Goal: Contribute content

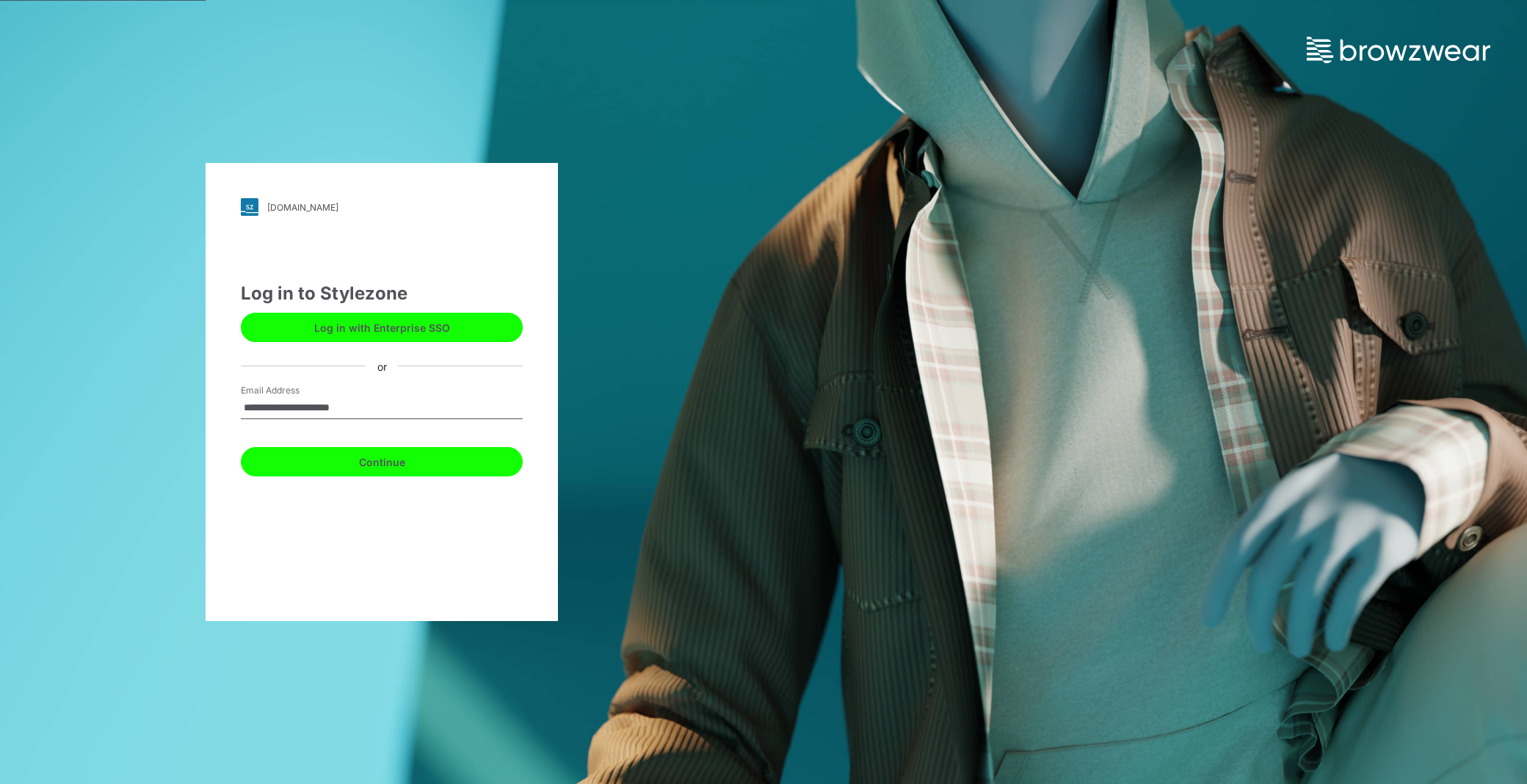
click at [400, 458] on button "Continue" at bounding box center [381, 462] width 282 height 30
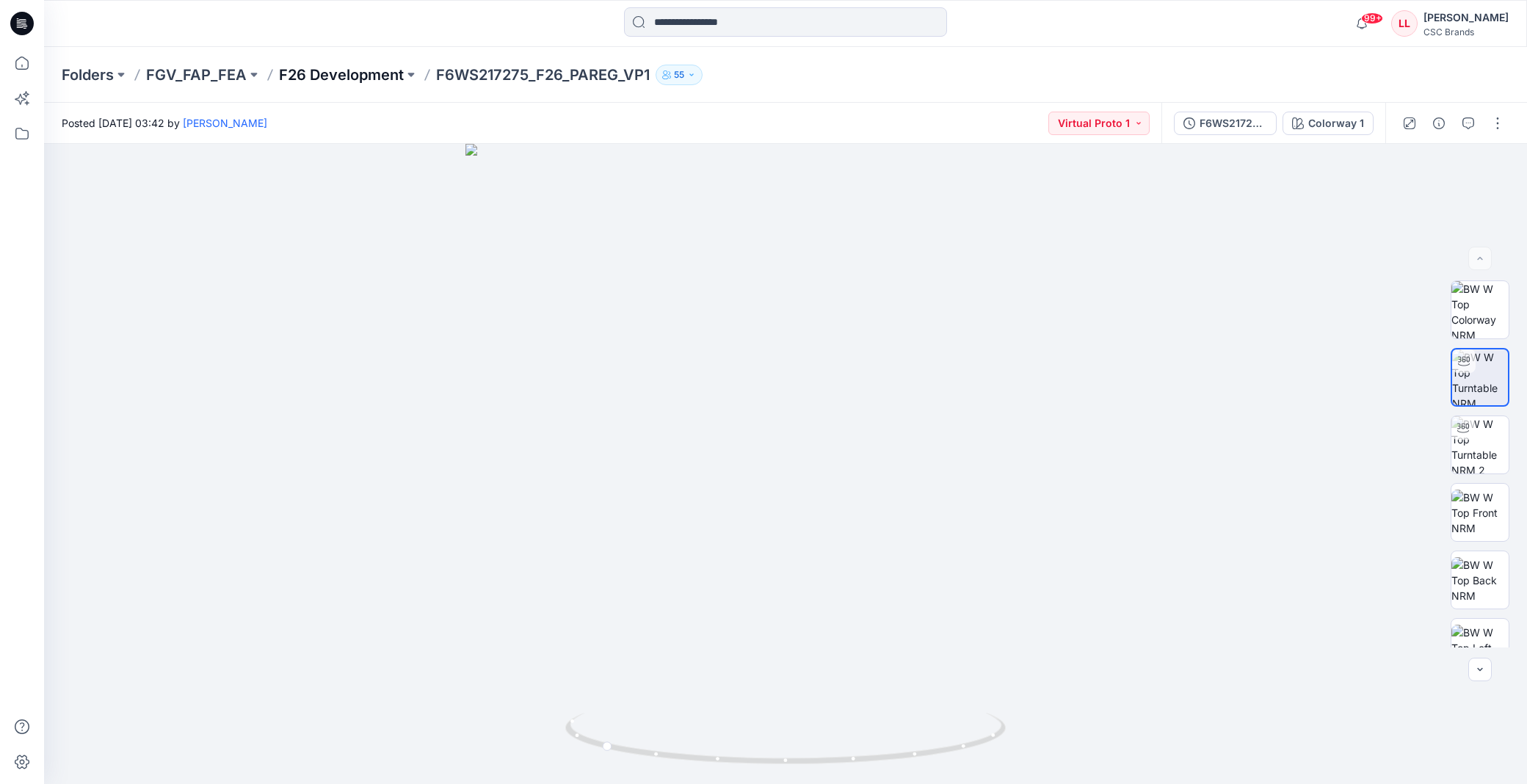
click at [392, 69] on p "F26 Development" at bounding box center [341, 75] width 125 height 21
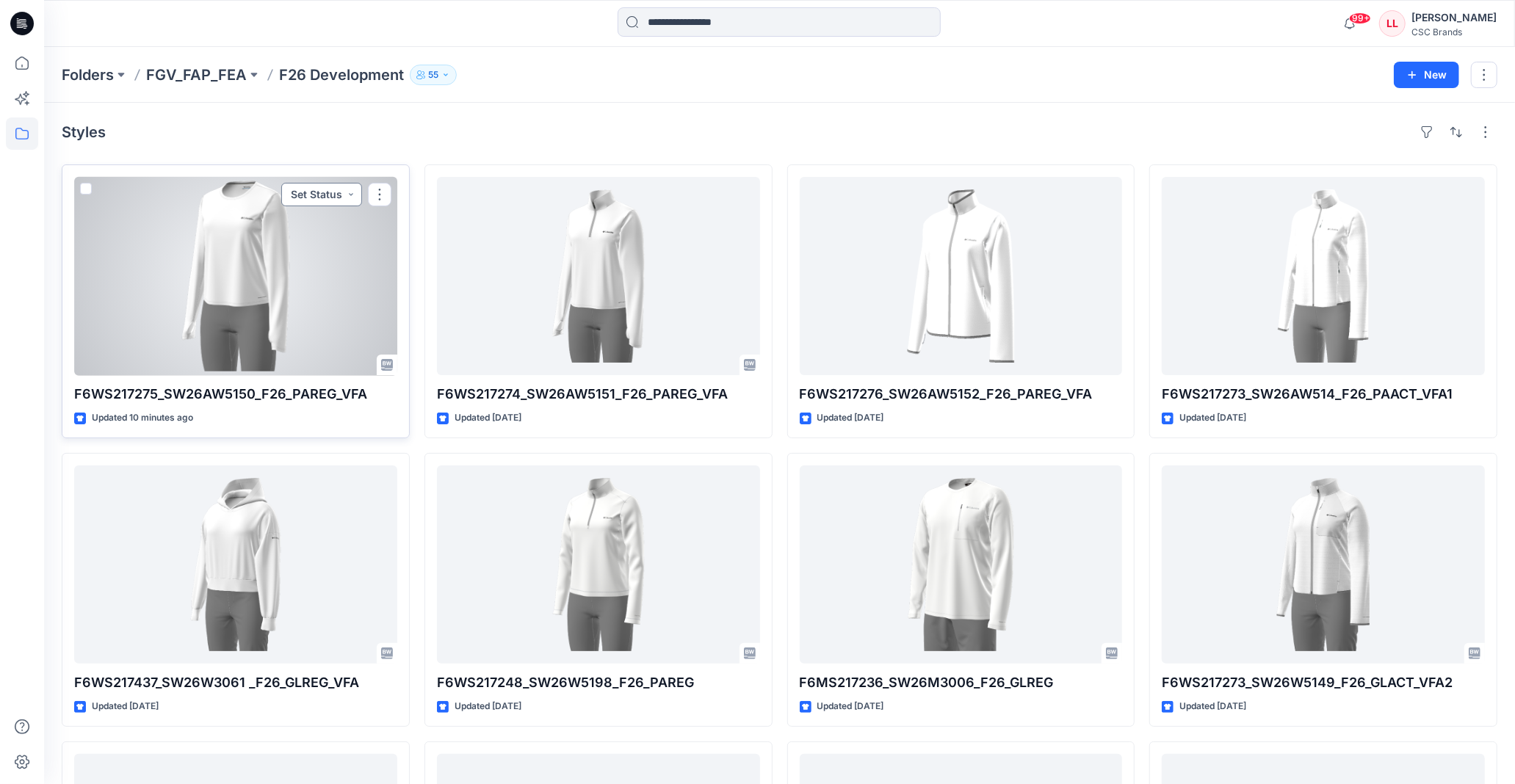
click at [336, 197] on button "Set Status" at bounding box center [321, 194] width 81 height 24
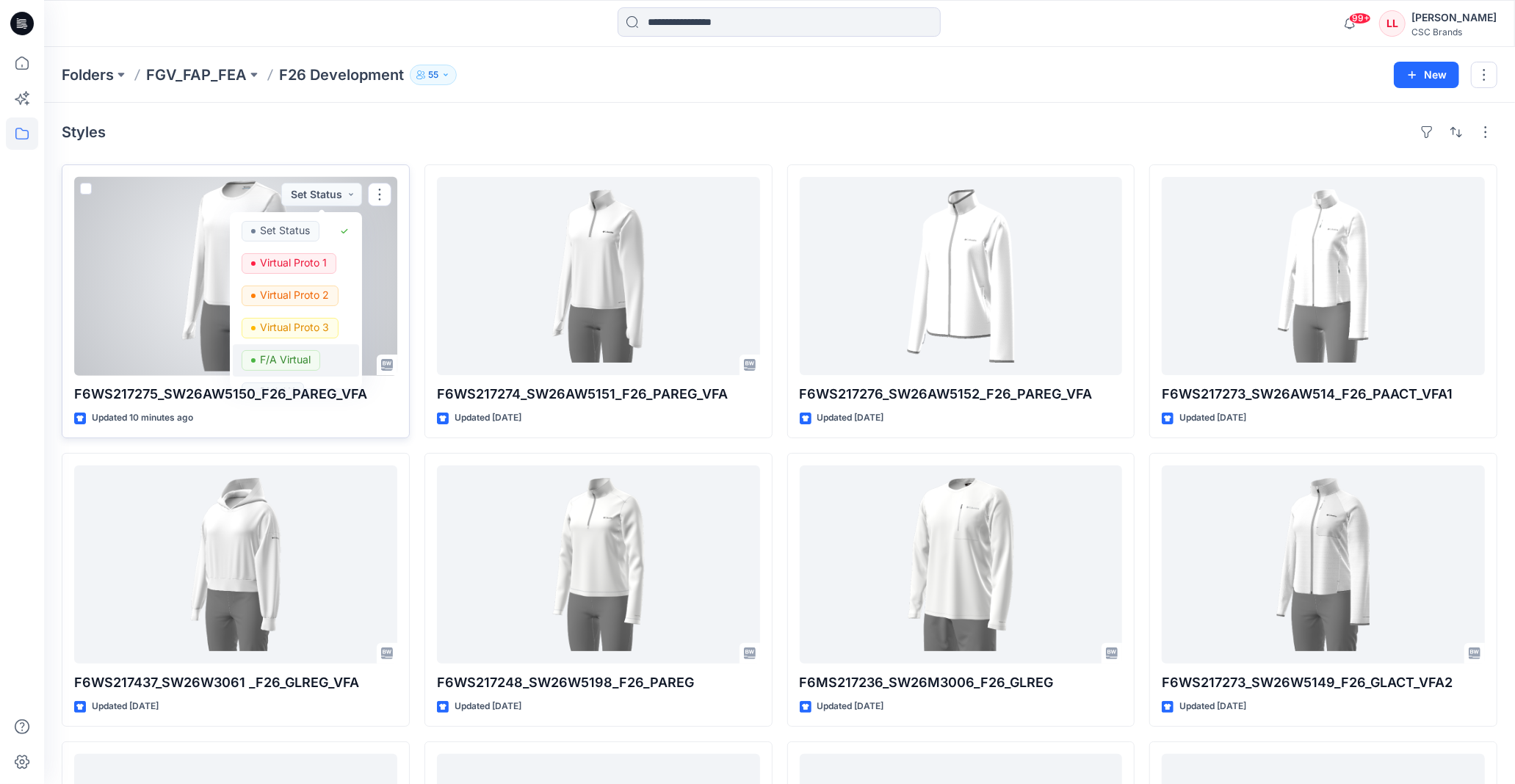
click at [289, 362] on p "F/A Virtual" at bounding box center [285, 360] width 51 height 19
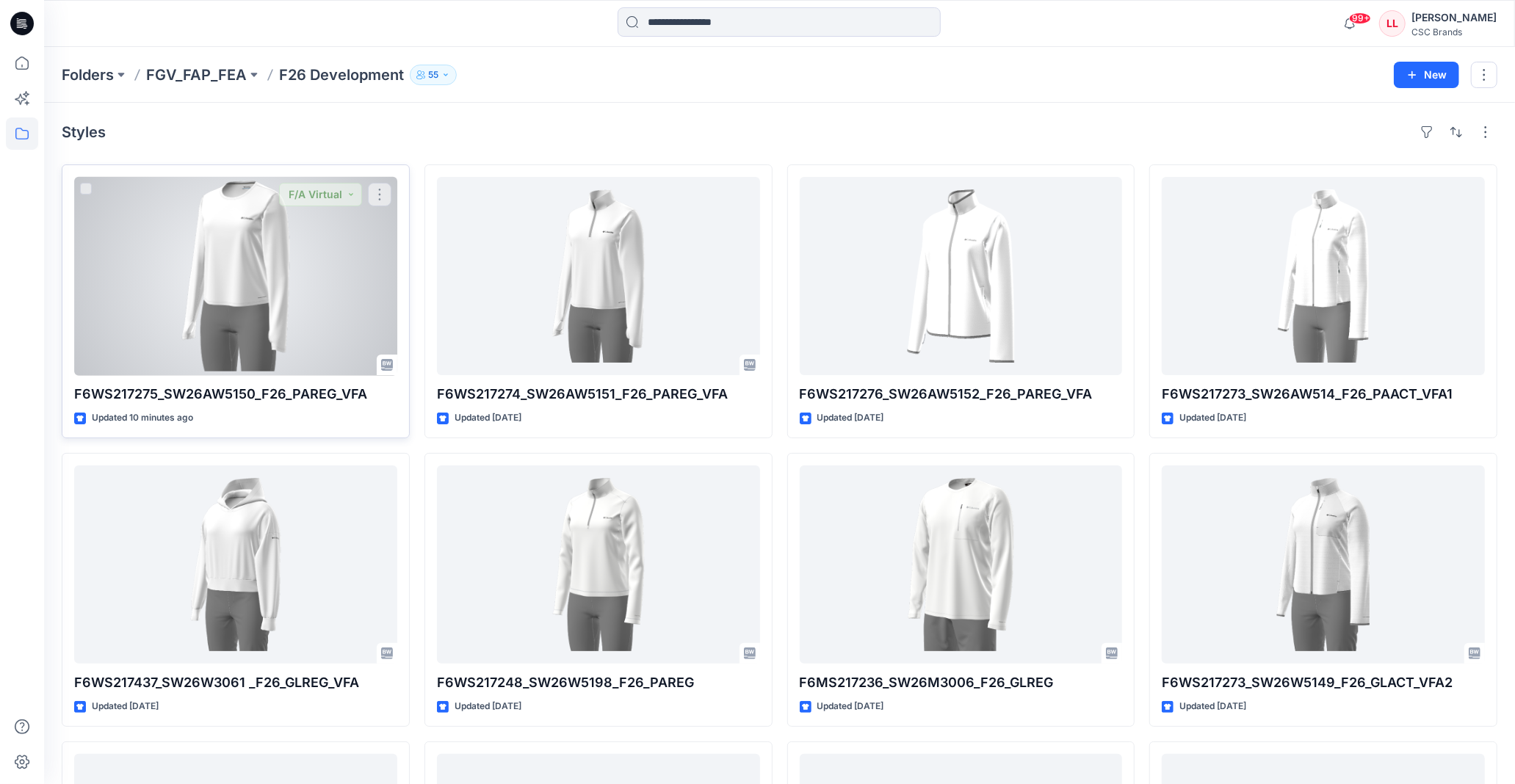
click at [232, 258] on div at bounding box center [235, 276] width 323 height 198
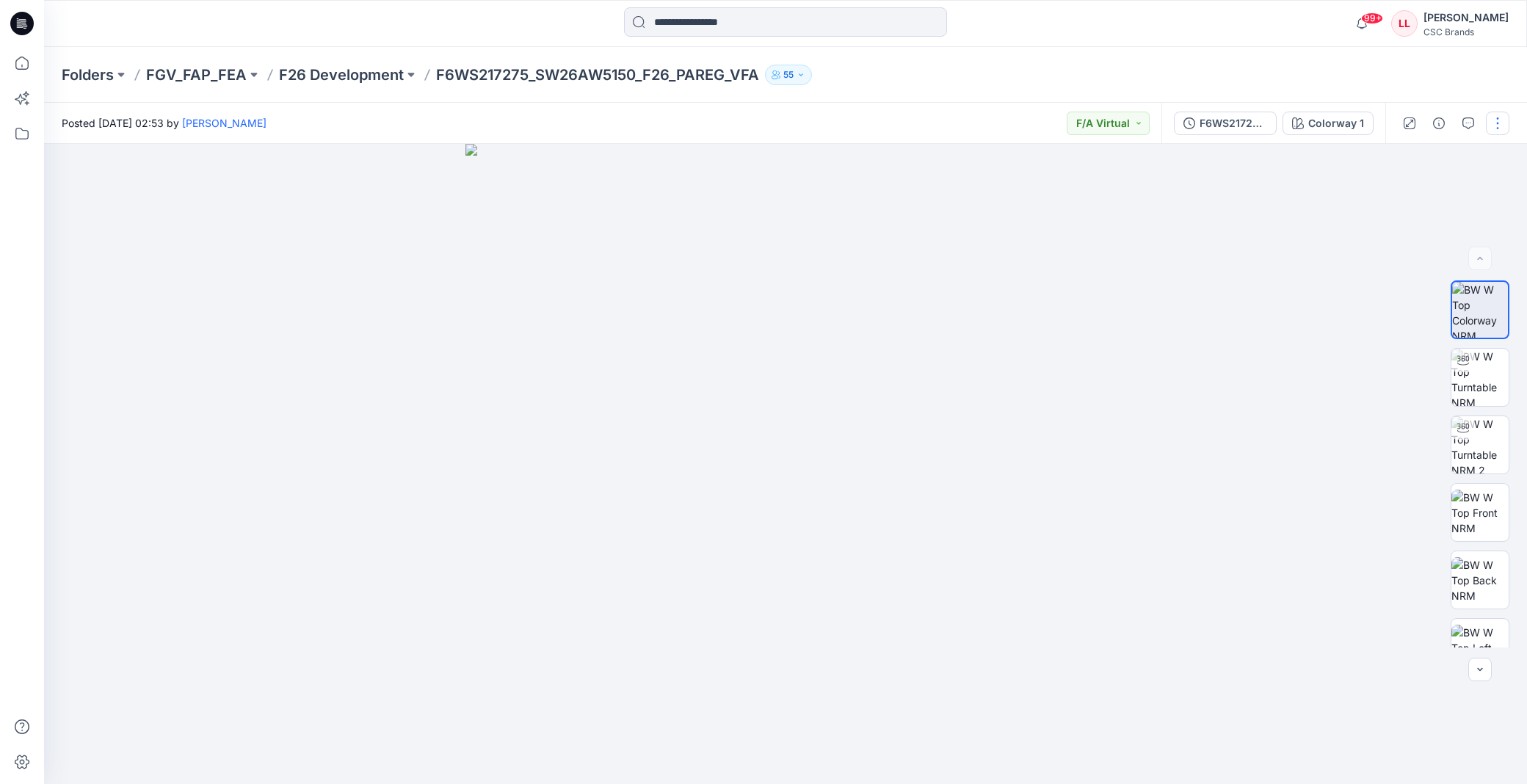
click at [1503, 114] on button "button" at bounding box center [1497, 123] width 24 height 24
click at [1428, 193] on button "Edit" at bounding box center [1436, 197] width 135 height 27
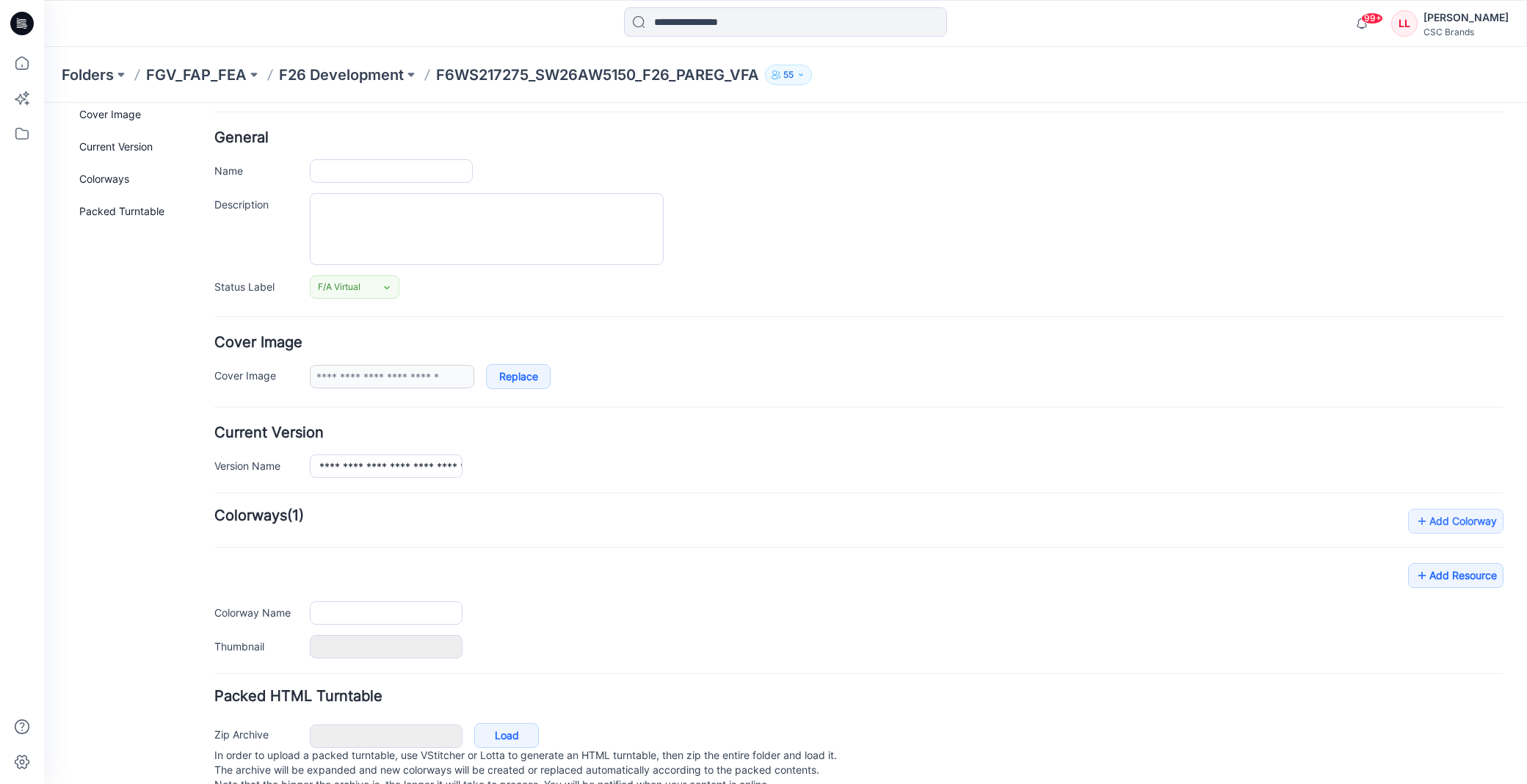
type input "**********"
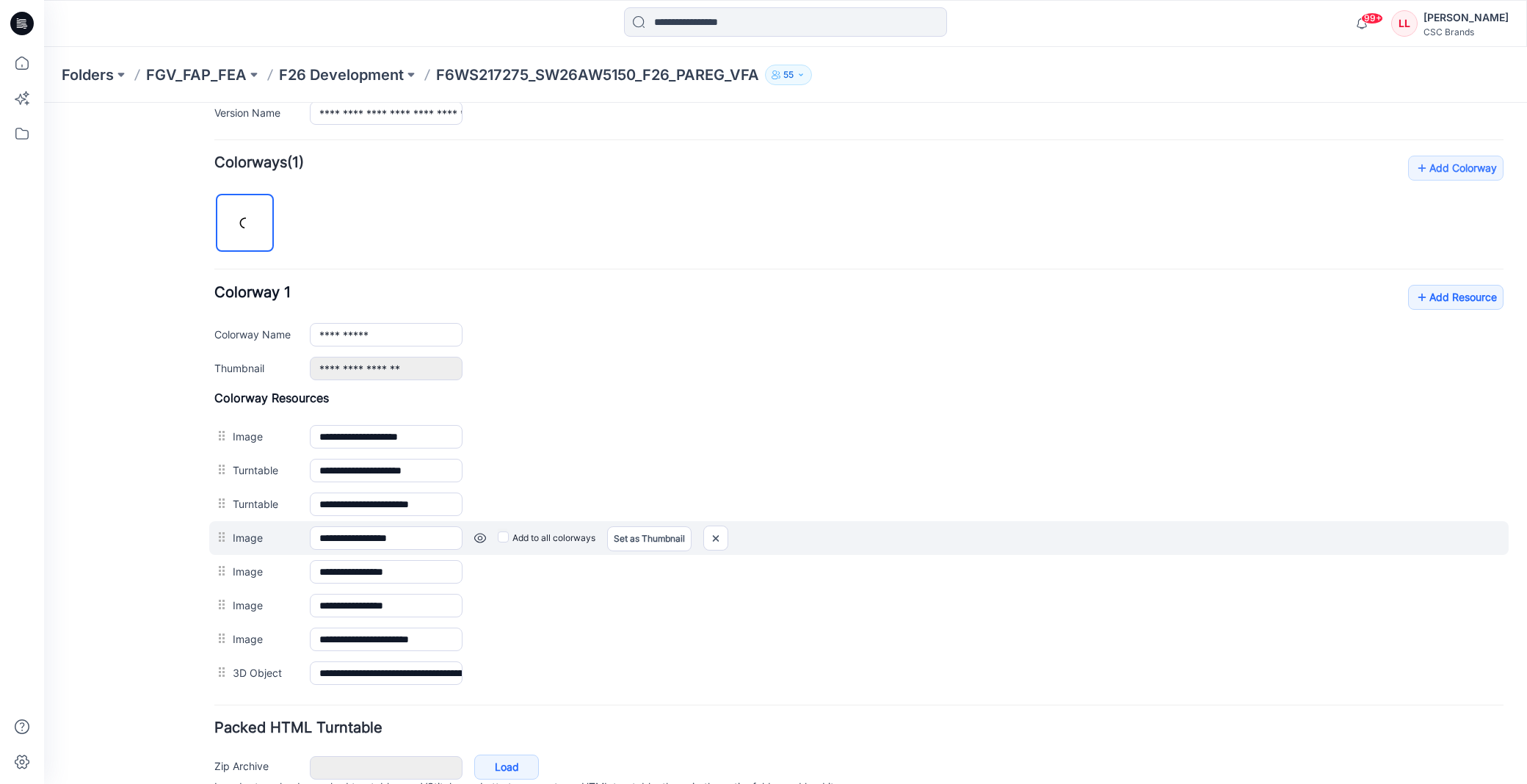
scroll to position [482, 0]
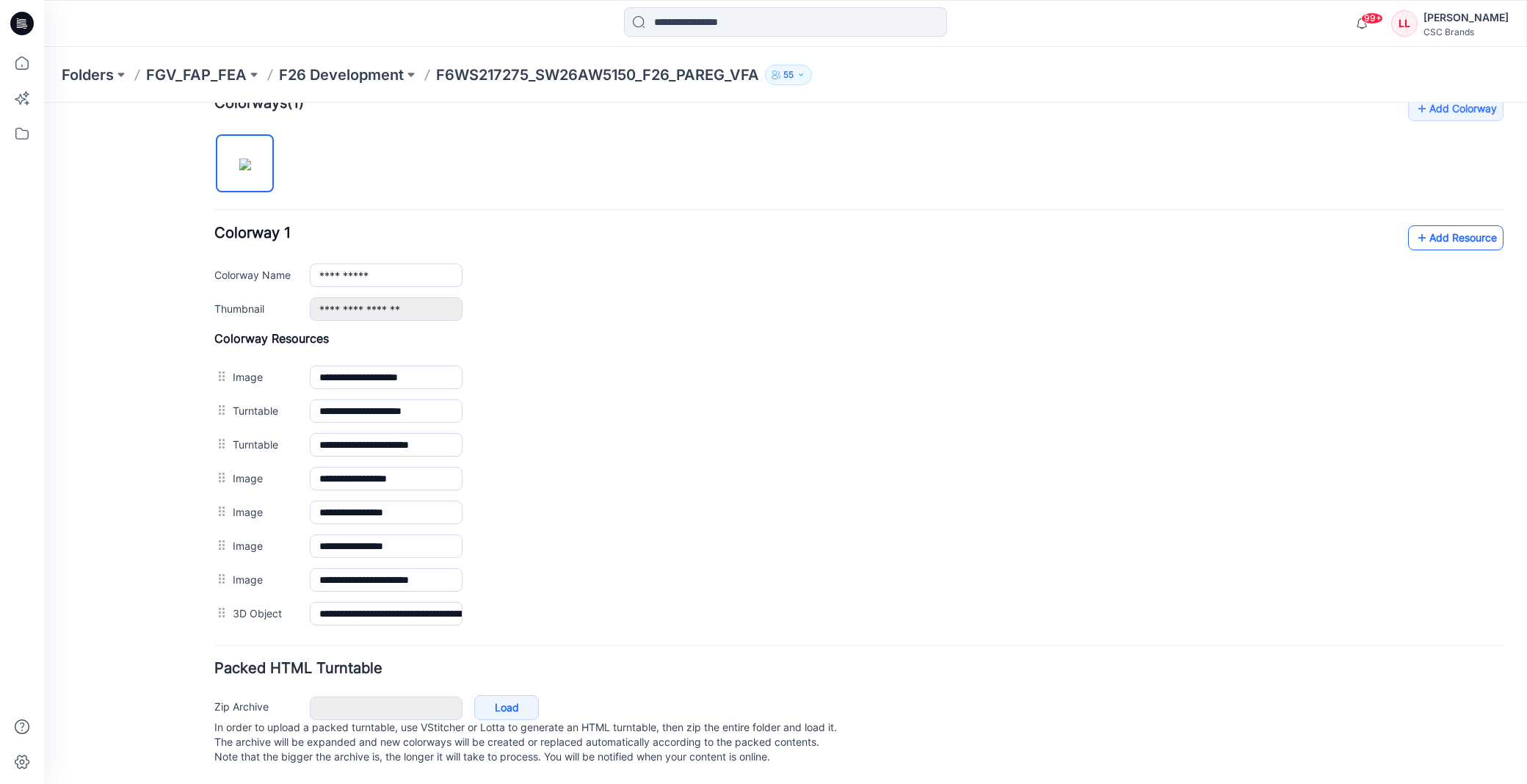
click at [1455, 225] on link "Add Resource" at bounding box center [1455, 237] width 95 height 25
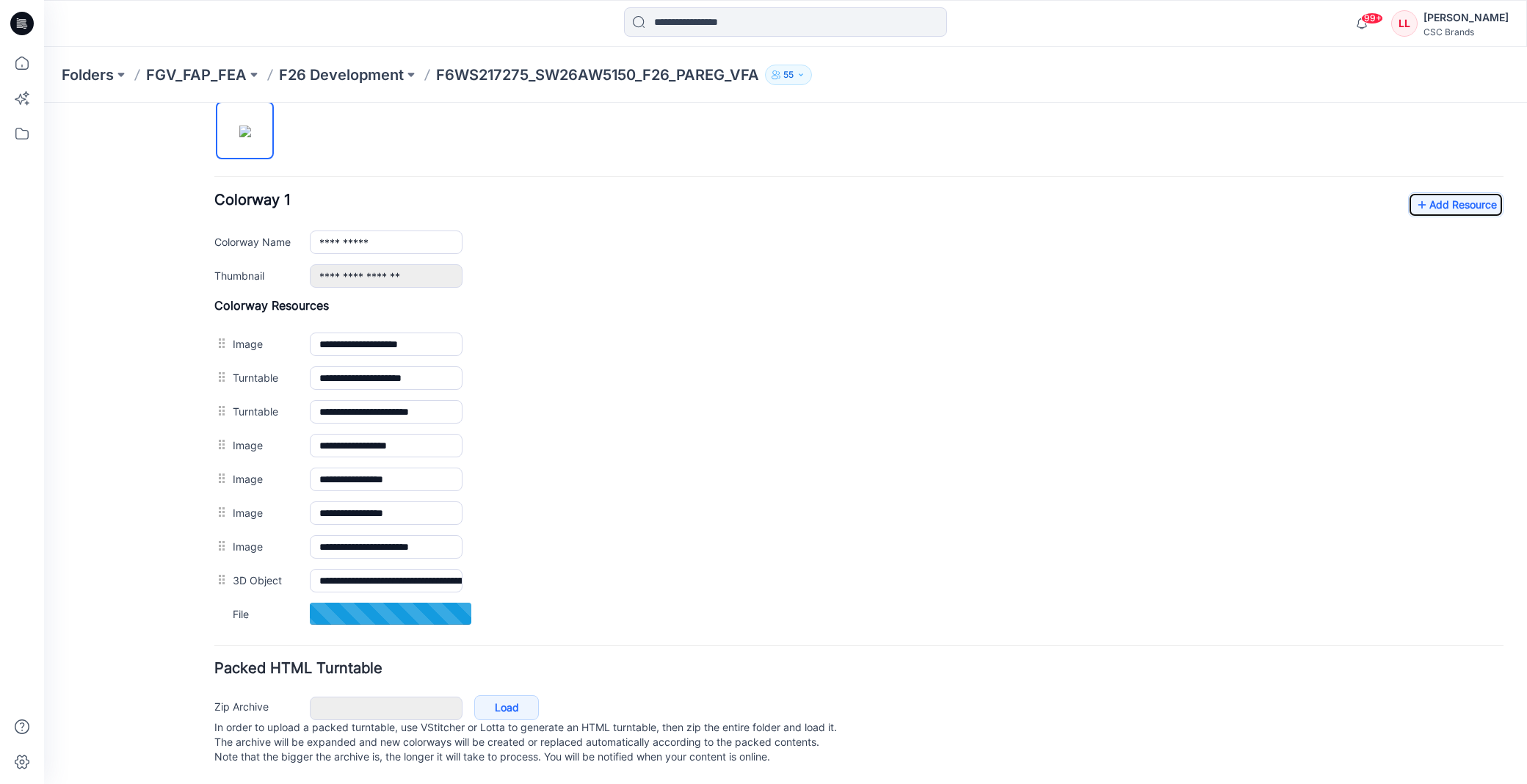
scroll to position [517, 0]
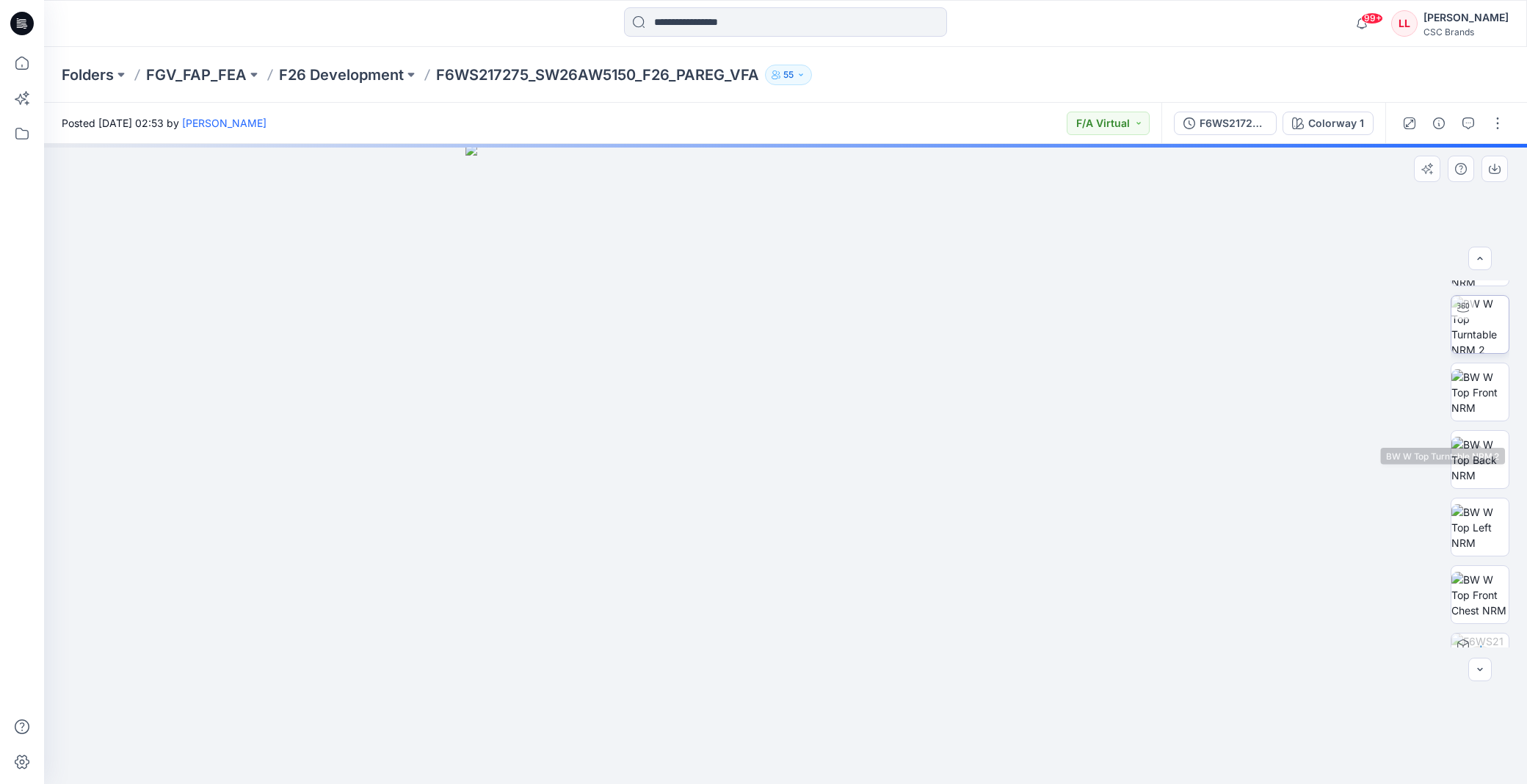
scroll to position [231, 0]
